Goal: Task Accomplishment & Management: Use online tool/utility

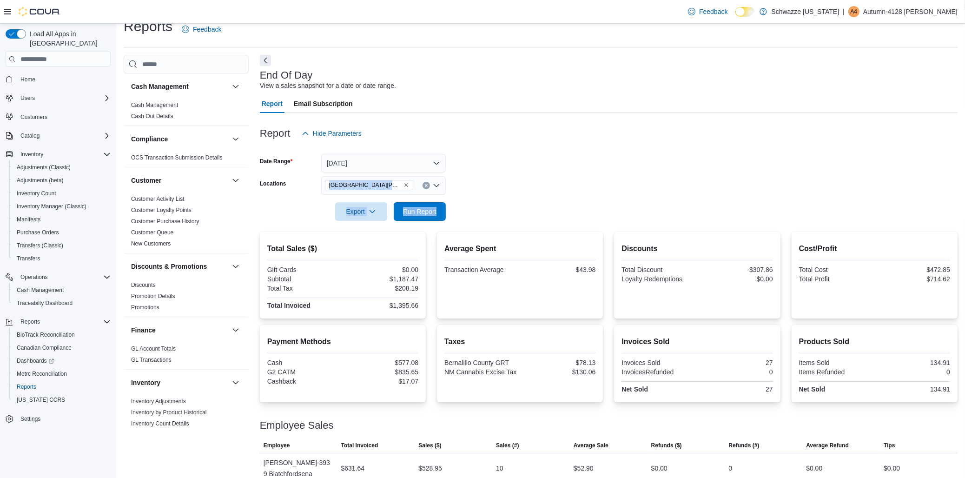
scroll to position [13, 0]
click at [409, 213] on span "Run Report" at bounding box center [419, 211] width 33 height 9
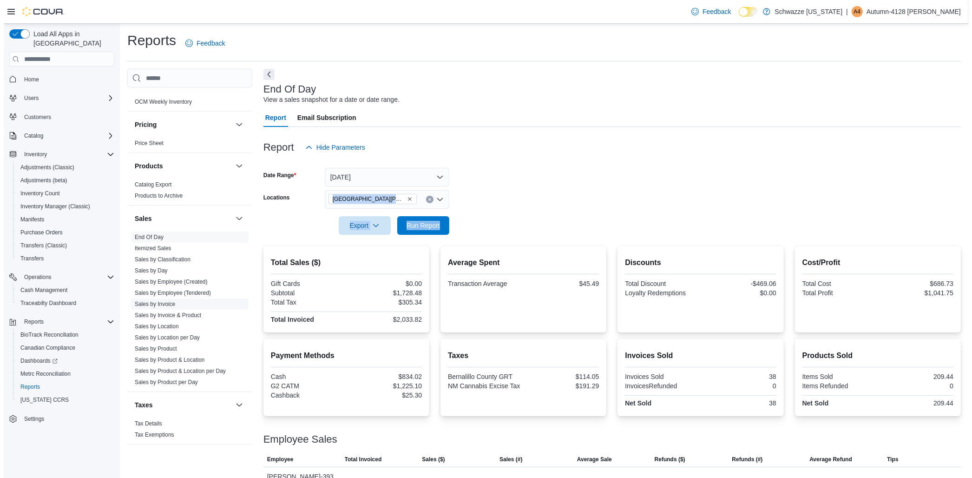
scroll to position [528, 0]
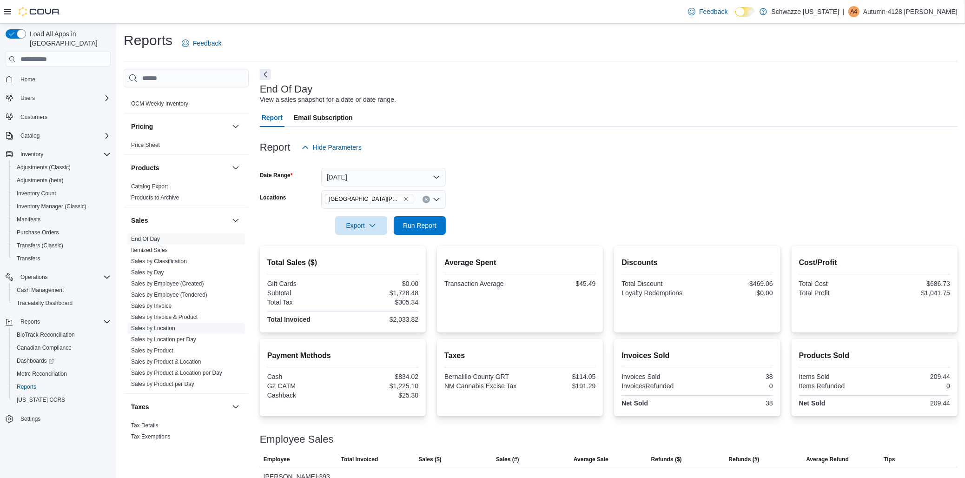
click at [158, 330] on span "Sales by Location" at bounding box center [153, 327] width 44 height 7
click at [157, 328] on link "Sales by Location" at bounding box center [153, 328] width 44 height 7
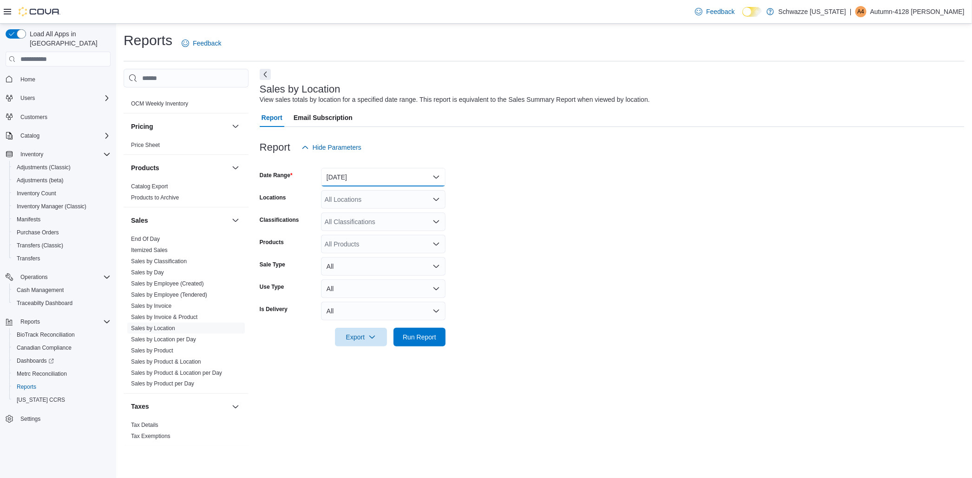
click at [434, 175] on button "[DATE]" at bounding box center [383, 177] width 125 height 19
click at [371, 210] on span "[DATE]" at bounding box center [389, 214] width 106 height 11
click at [371, 203] on div "All Locations" at bounding box center [383, 199] width 125 height 19
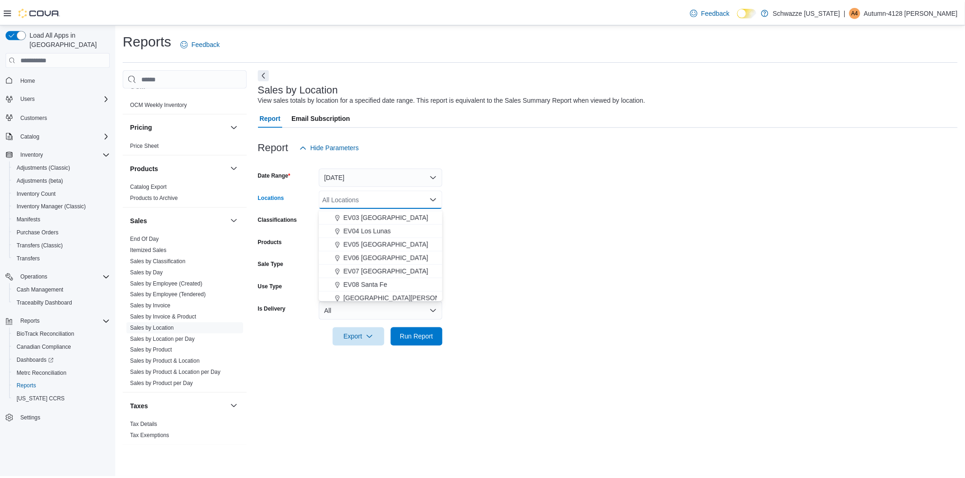
scroll to position [103, 0]
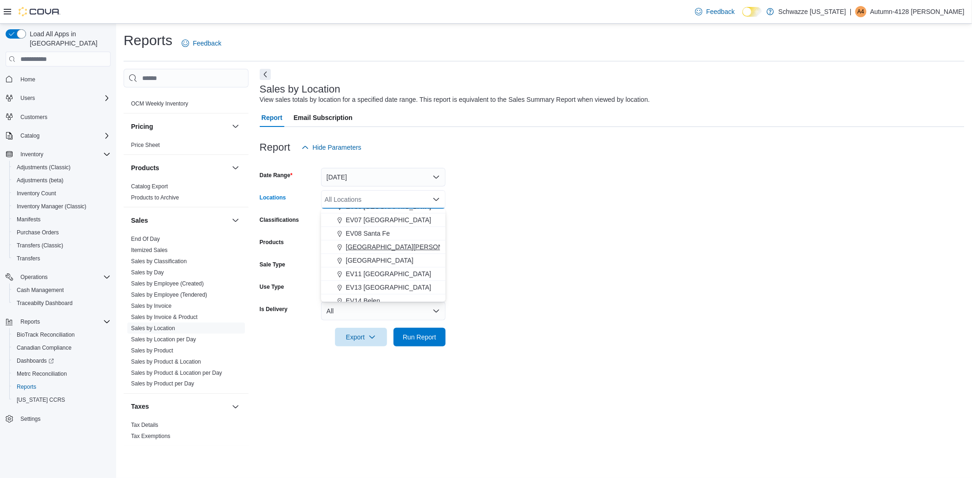
click at [366, 247] on span "[GEOGRAPHIC_DATA][PERSON_NAME]" at bounding box center [406, 246] width 121 height 9
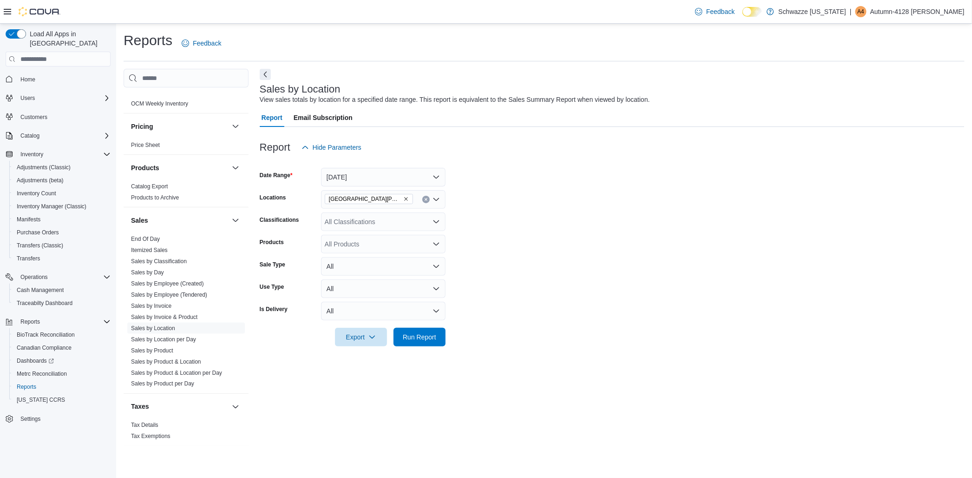
click at [492, 219] on form "Date Range [DATE] Locations EV09 [PERSON_NAME][GEOGRAPHIC_DATA] Classifications…" at bounding box center [612, 252] width 705 height 190
drag, startPoint x: 424, startPoint y: 339, endPoint x: 698, endPoint y: 374, distance: 275.9
click at [425, 340] on span "Run Report" at bounding box center [419, 336] width 33 height 9
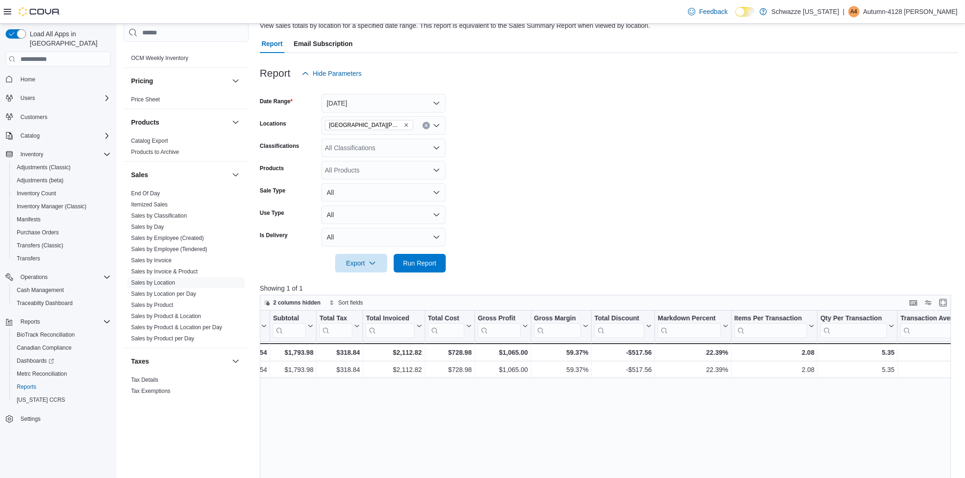
scroll to position [177, 0]
